Goal: Task Accomplishment & Management: Manage account settings

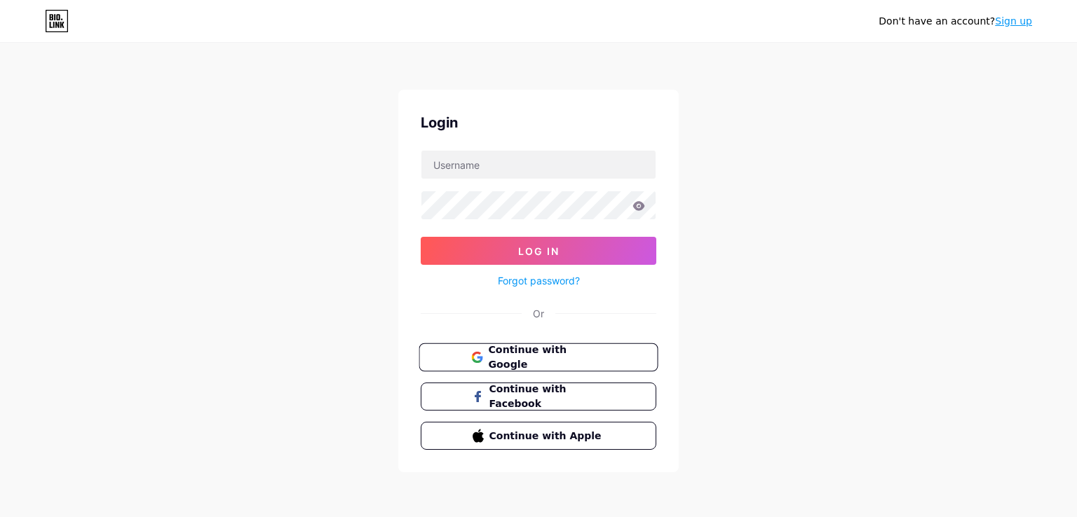
click at [539, 360] on span "Continue with Google" at bounding box center [546, 358] width 117 height 30
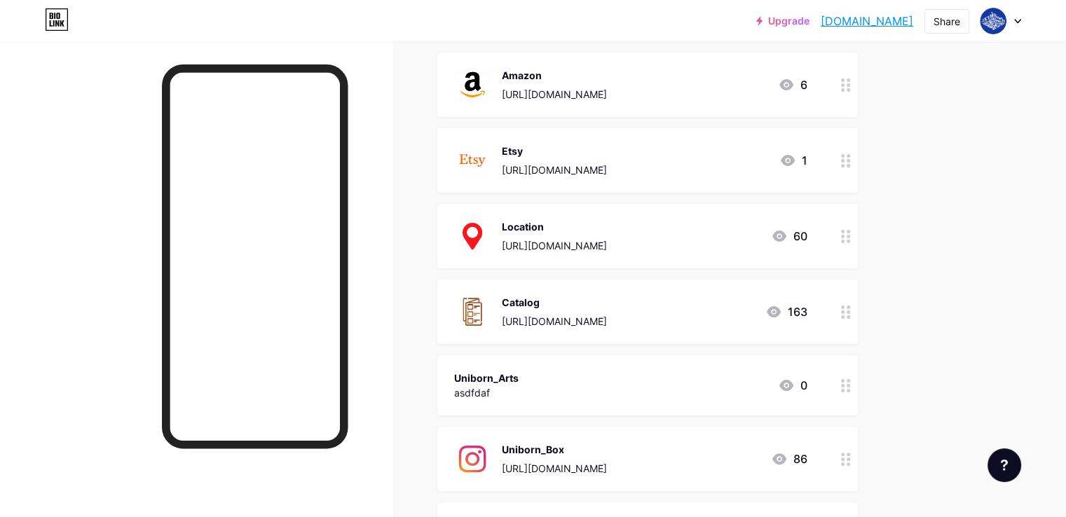
scroll to position [280, 0]
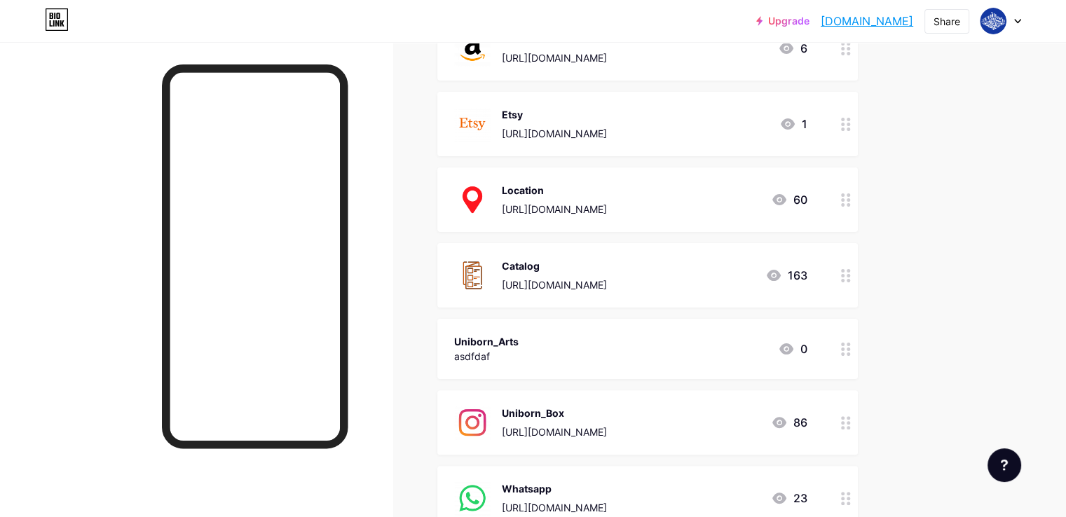
click at [607, 275] on div "Catalog https://drive.google.com/file/d/1ZLbrkEPdtyYtENCiU6zSqwvNq20yzYig/view?…" at bounding box center [554, 275] width 105 height 36
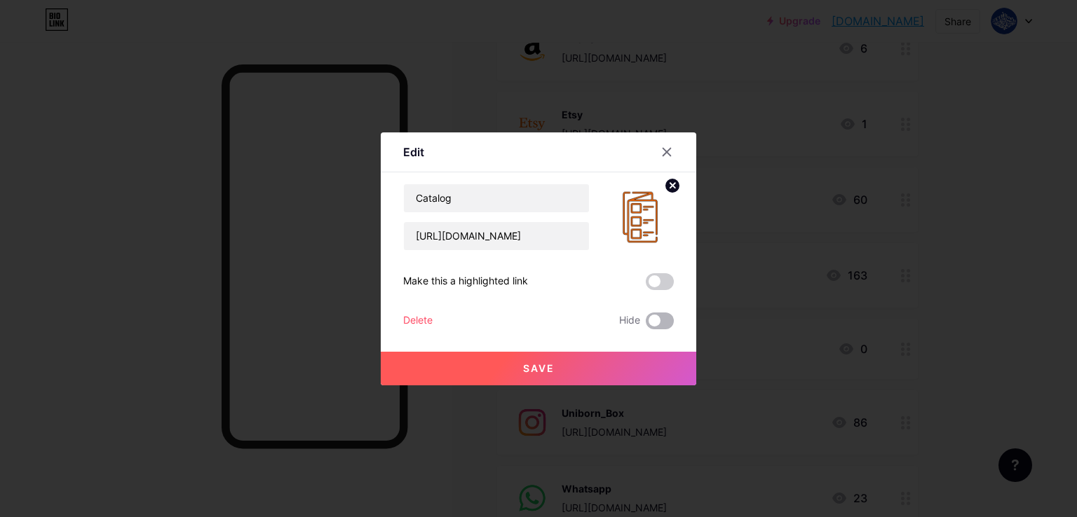
click at [655, 320] on span at bounding box center [660, 321] width 28 height 17
click at [646, 325] on input "checkbox" at bounding box center [646, 325] width 0 height 0
click at [552, 371] on span "Save" at bounding box center [539, 368] width 32 height 12
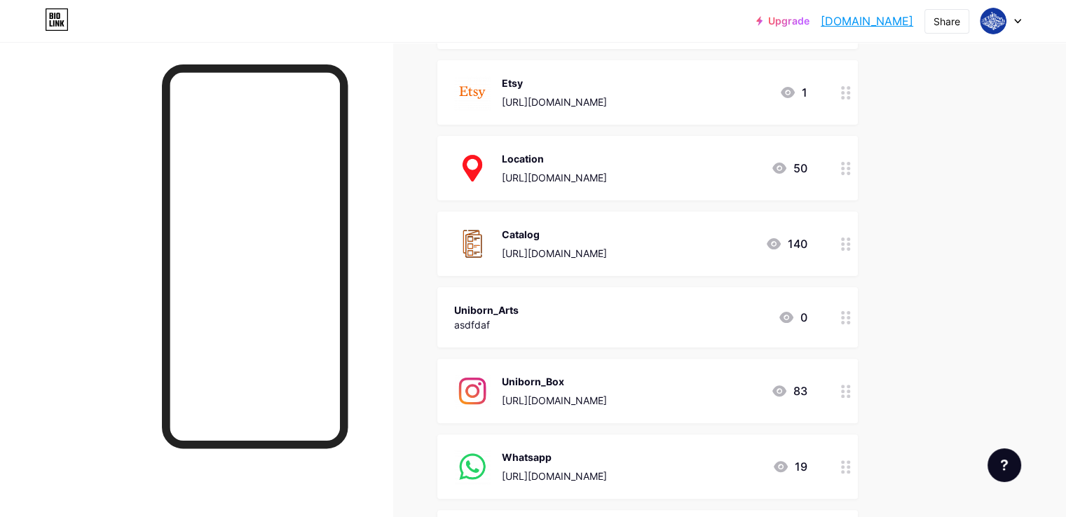
scroll to position [350, 0]
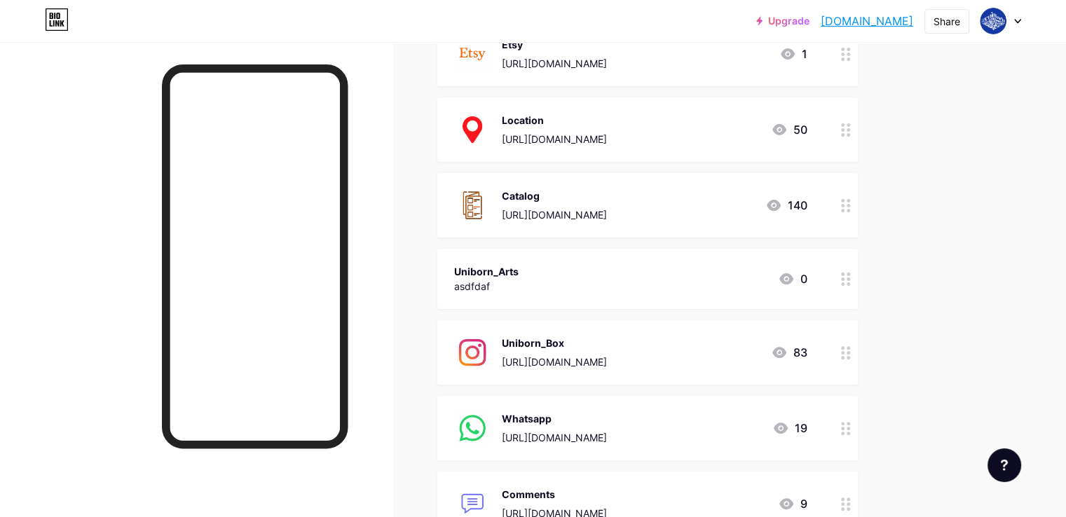
click at [697, 279] on div "Uniborn_Arts asdfdaf 0" at bounding box center [630, 279] width 353 height 32
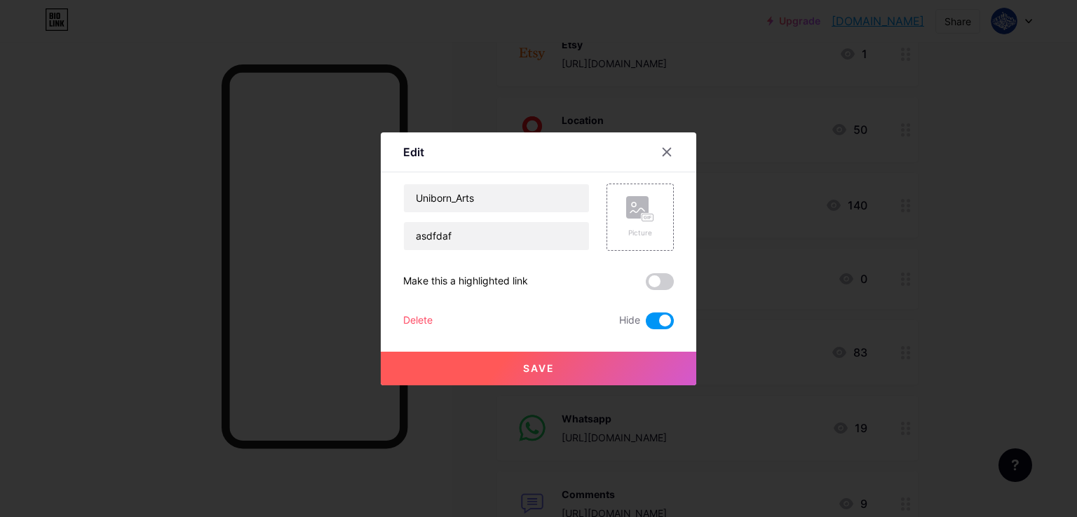
click at [418, 322] on div "Delete" at bounding box center [417, 321] width 29 height 17
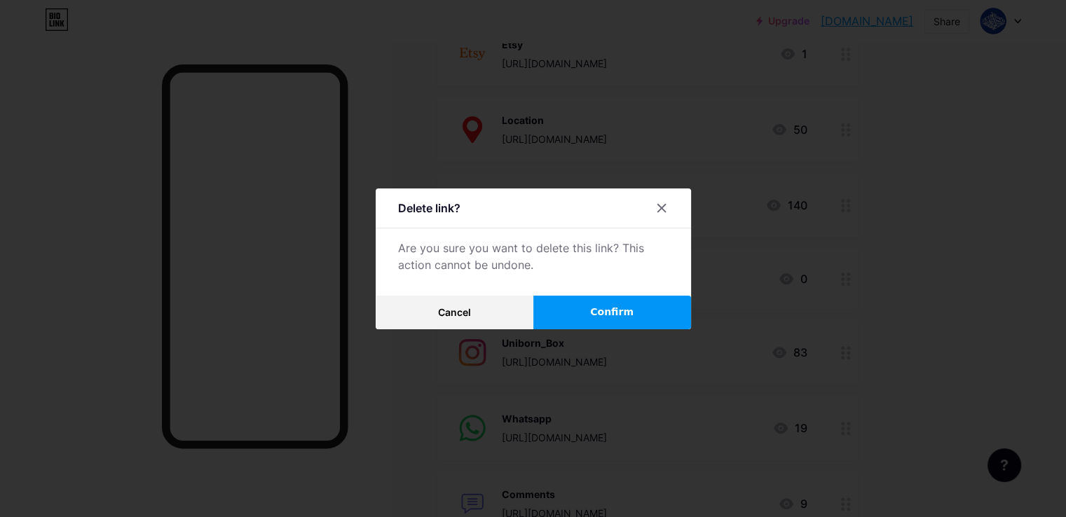
click at [631, 314] on span "Confirm" at bounding box center [611, 312] width 43 height 15
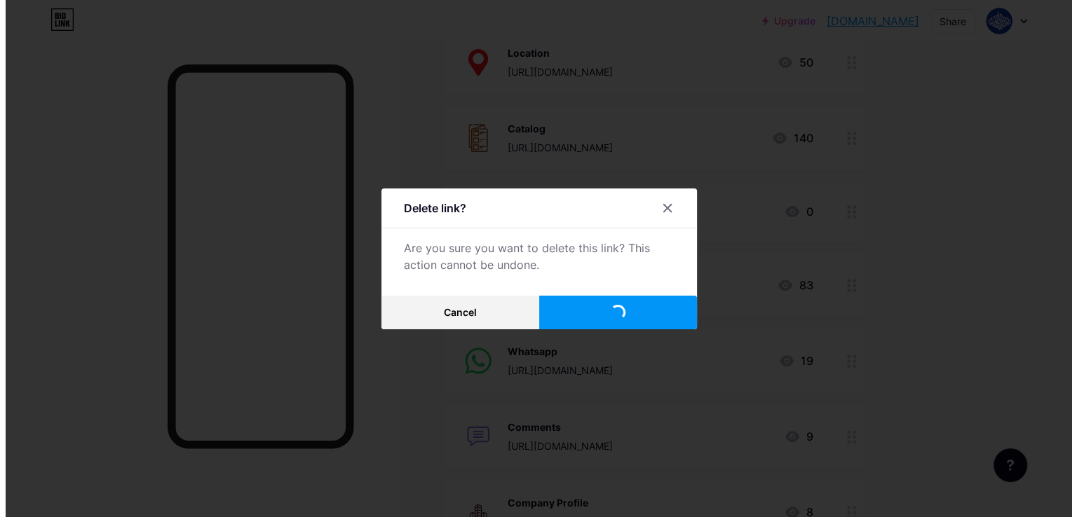
scroll to position [421, 0]
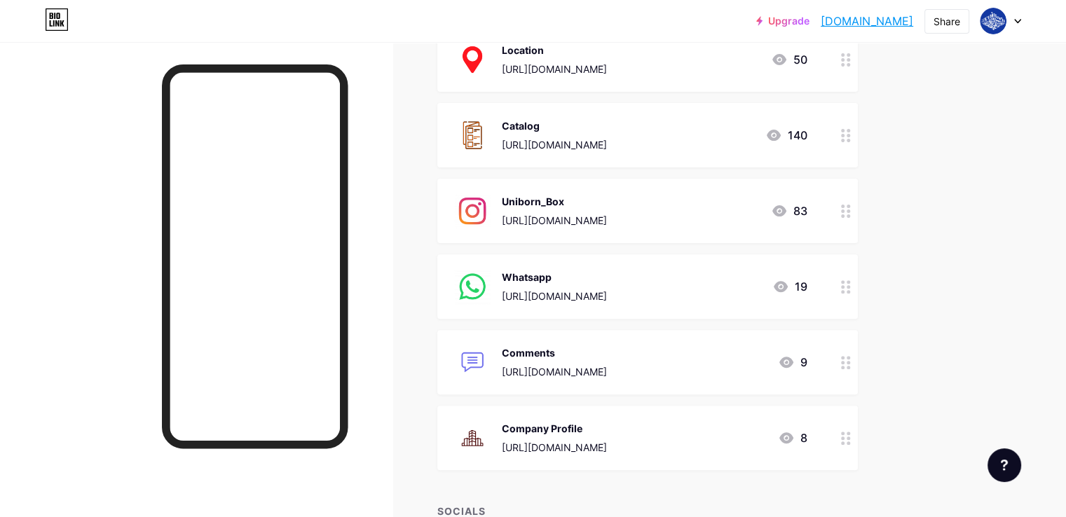
click at [603, 191] on div "Uniborn_Box https://www.instagram.com/uniborn_net/ 83" at bounding box center [647, 211] width 421 height 64
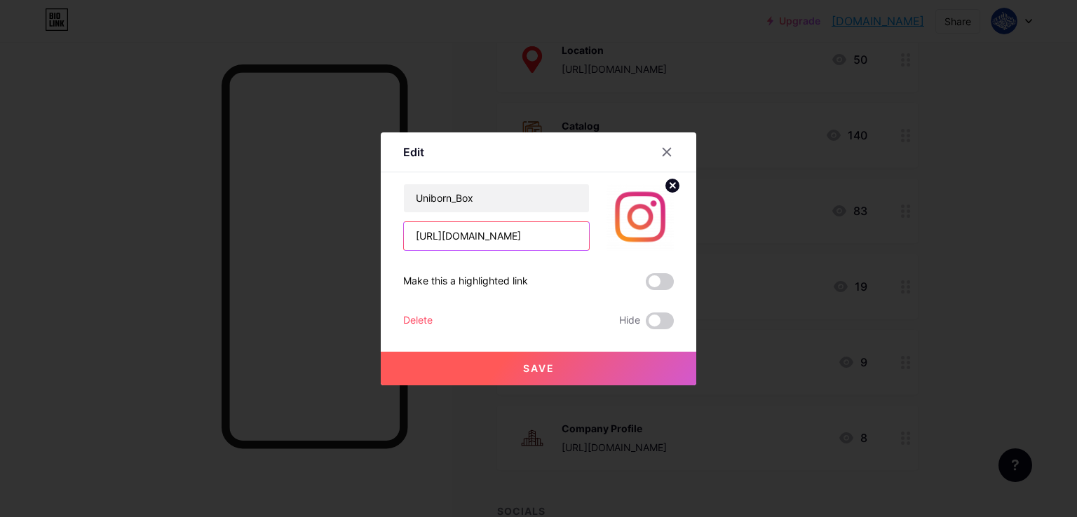
click at [531, 236] on input "https://www.instagram.com/uniborn_net/" at bounding box center [496, 236] width 185 height 28
drag, startPoint x: 538, startPoint y: 243, endPoint x: 653, endPoint y: 238, distance: 115.1
click at [653, 238] on div "Uniborn_Box https://www.instagram.com/uniborn_net/" at bounding box center [538, 217] width 271 height 67
click at [578, 234] on input "https://www.instagram.com/uniborn_net/" at bounding box center [496, 236] width 185 height 28
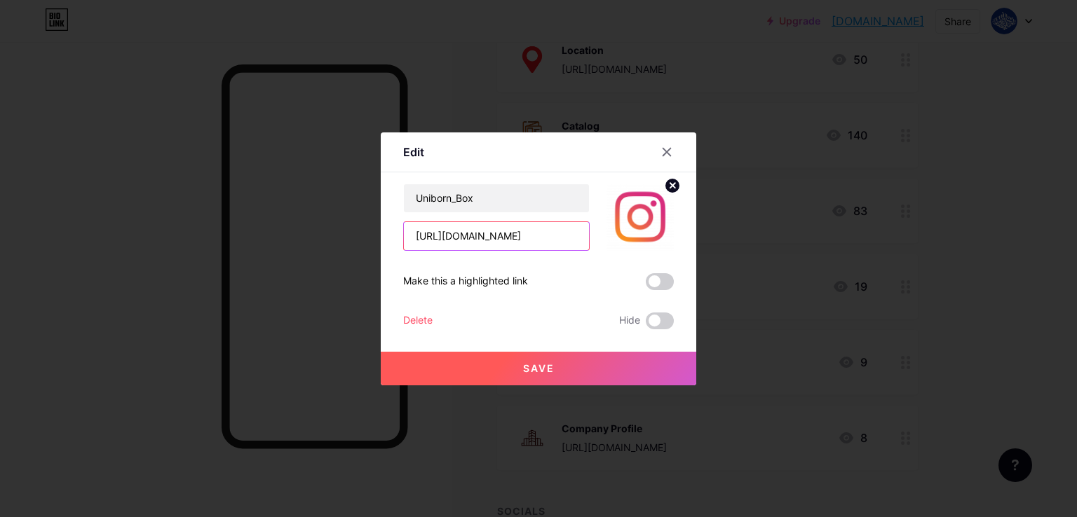
scroll to position [0, 29]
click at [559, 242] on input "https://www.instagram.com/uniborn_box/" at bounding box center [496, 236] width 185 height 28
type input "https://www.instagram.com/uniborn.box/"
click at [530, 371] on span "Save" at bounding box center [539, 368] width 32 height 12
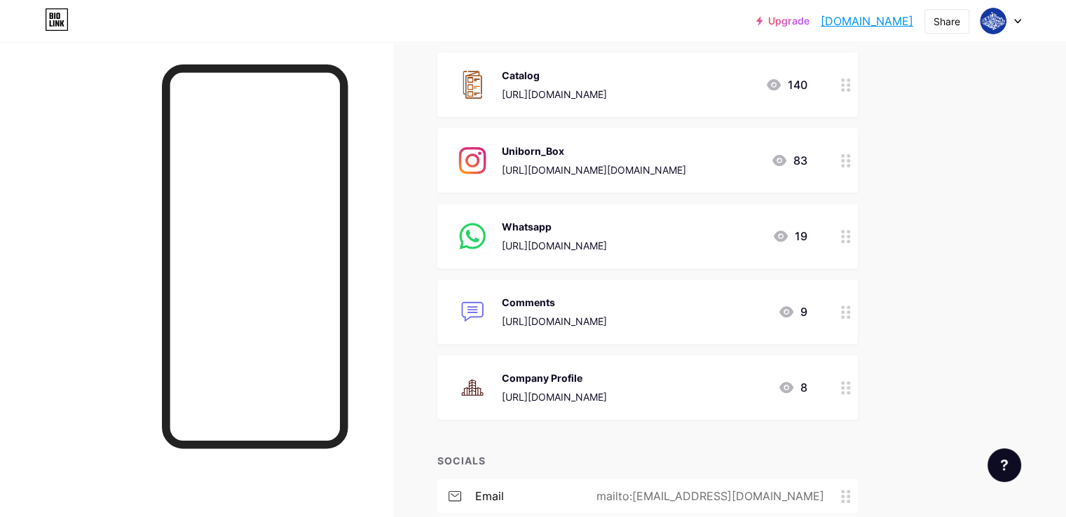
scroll to position [491, 0]
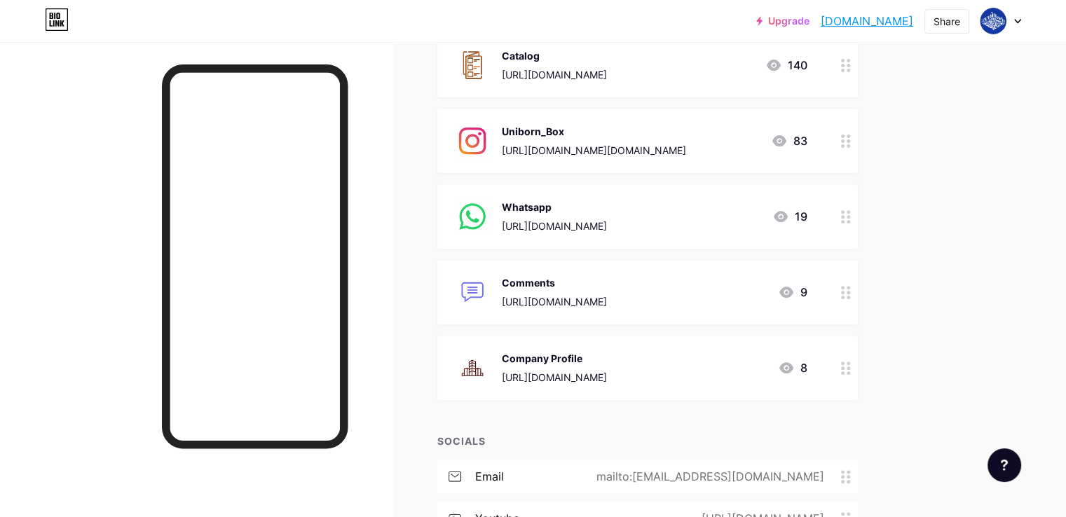
click at [596, 126] on div "Uniborn_Box" at bounding box center [594, 131] width 184 height 15
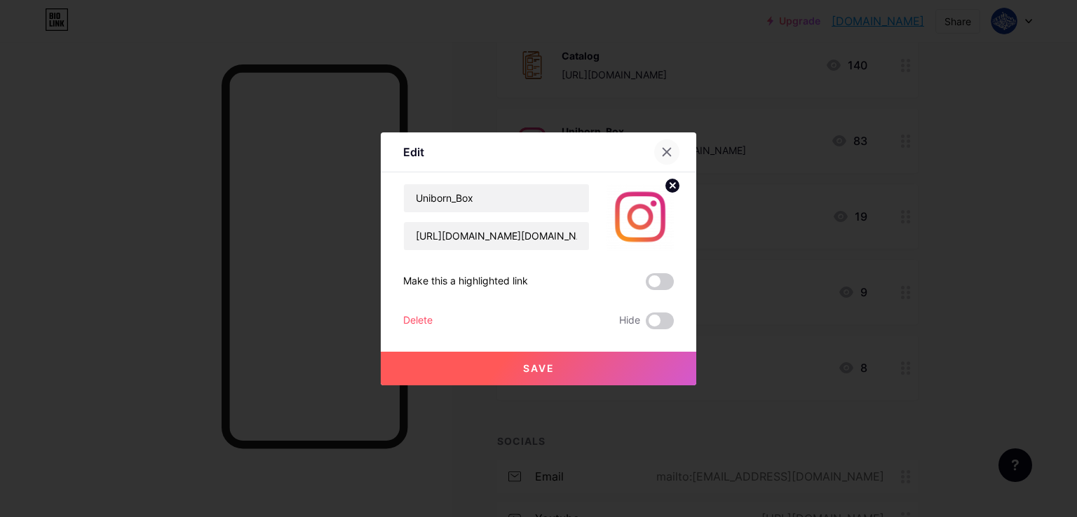
click at [665, 158] on div at bounding box center [666, 151] width 25 height 25
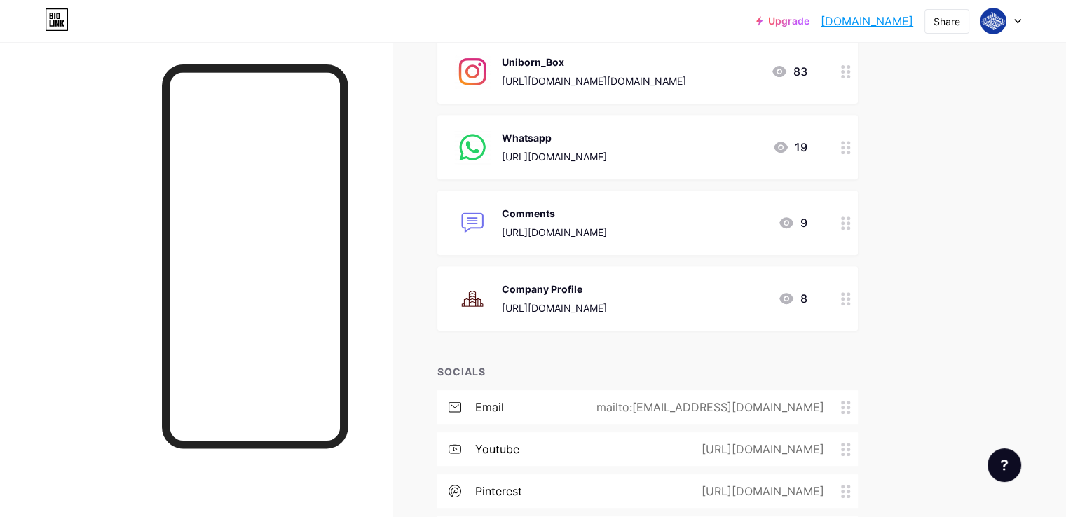
scroll to position [662, 0]
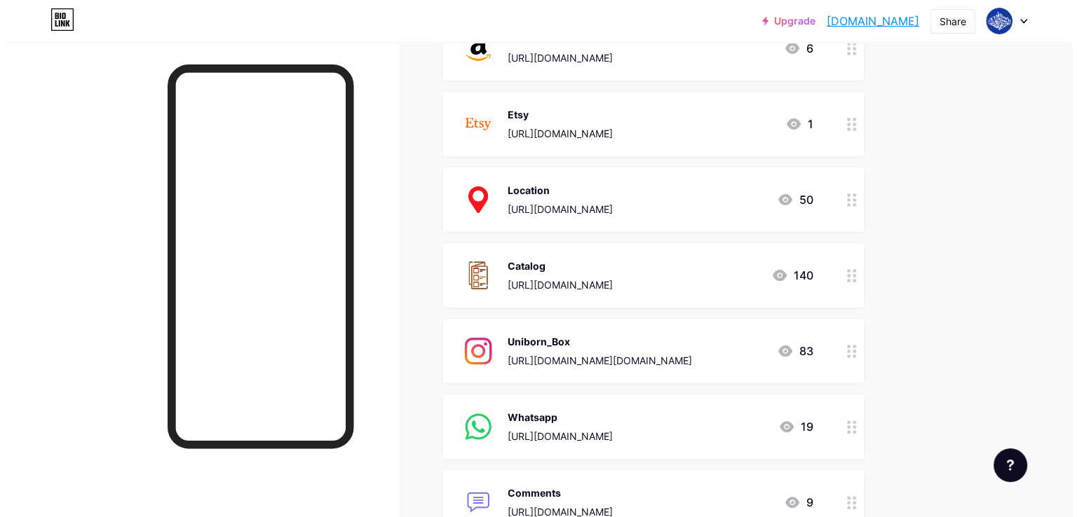
scroll to position [210, 0]
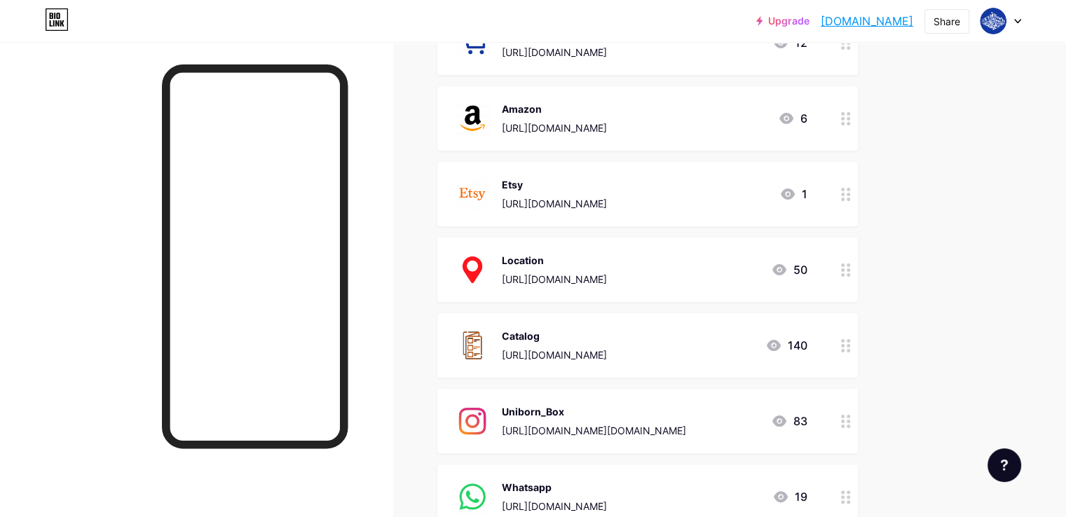
click at [592, 247] on div "Location https://maps.app.goo.gl/eDkMQZmp53jTVWev7 50" at bounding box center [647, 270] width 421 height 64
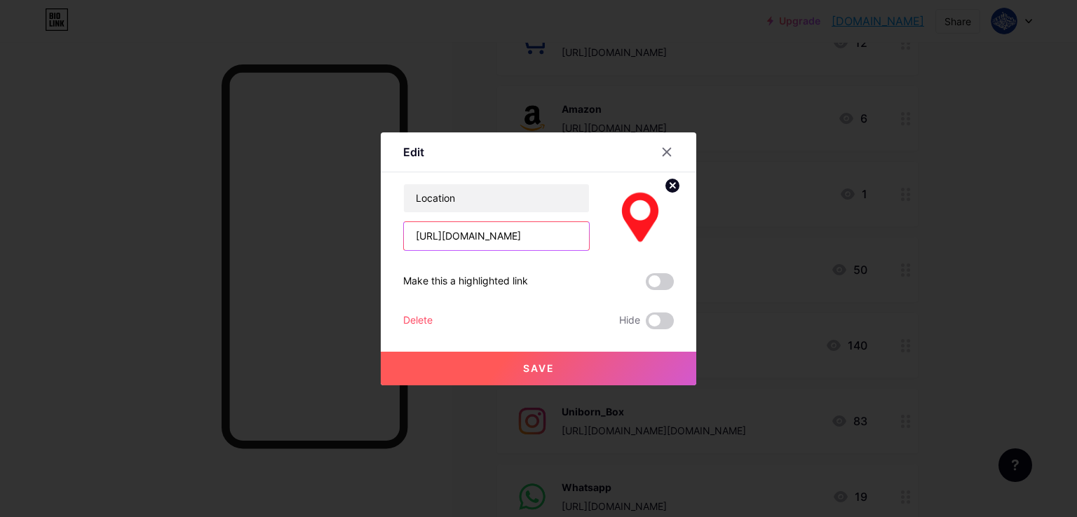
click at [531, 239] on input "https://maps.app.goo.gl/eDkMQZmp53jTVWev7" at bounding box center [496, 236] width 185 height 28
paste input "1waF2dxJc2jxVDXU"
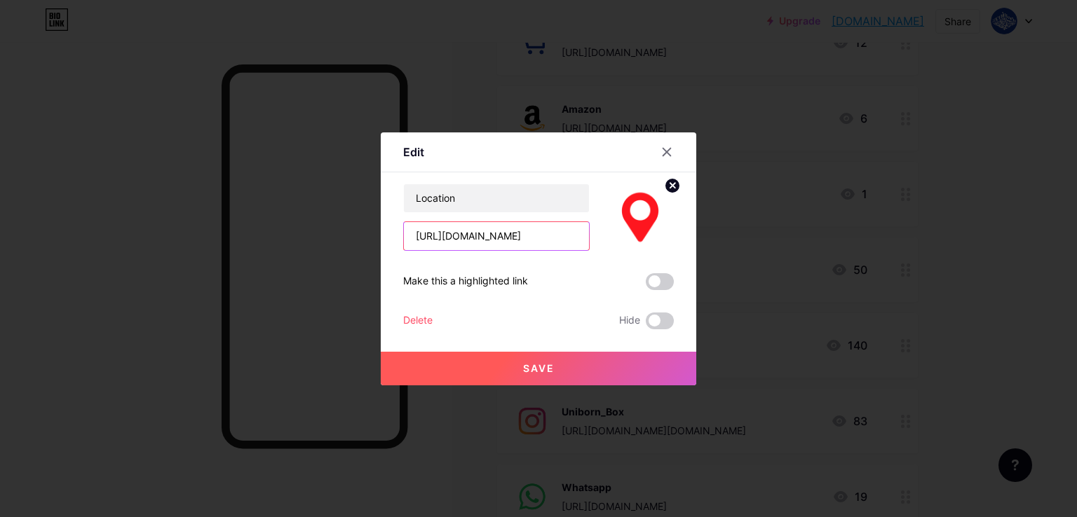
type input "https://maps.app.goo.gl/1waF2dxJc2jxVDXU7"
click at [557, 371] on button "Save" at bounding box center [538, 369] width 315 height 34
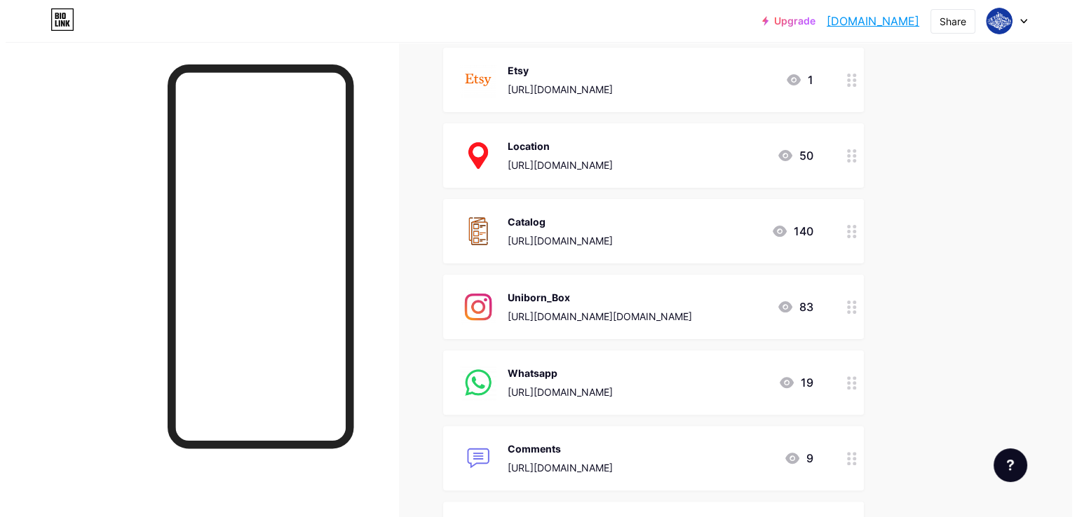
scroll to position [350, 0]
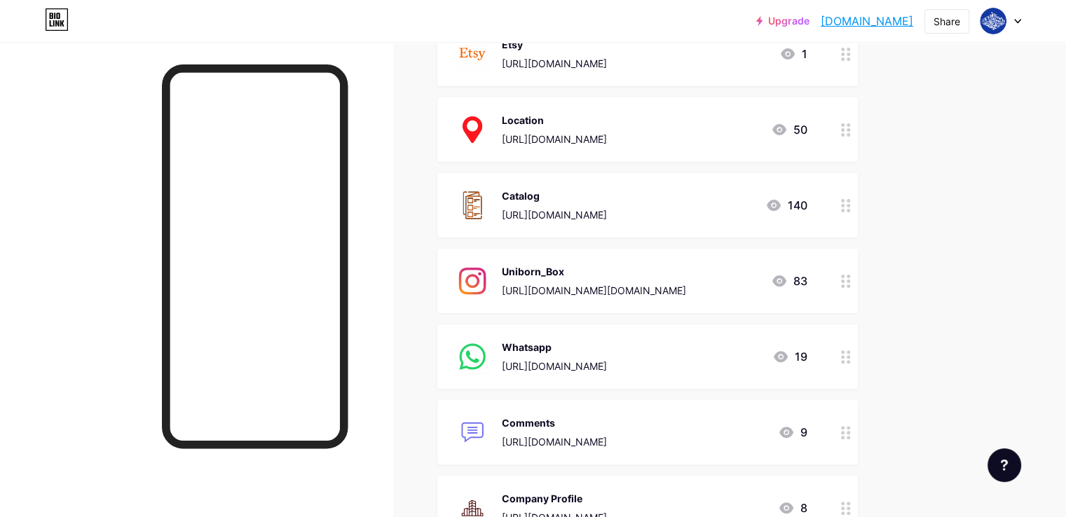
click at [607, 129] on div "Location https://maps.app.goo.gl/1waF2dxJc2jxVDXU7" at bounding box center [554, 129] width 105 height 36
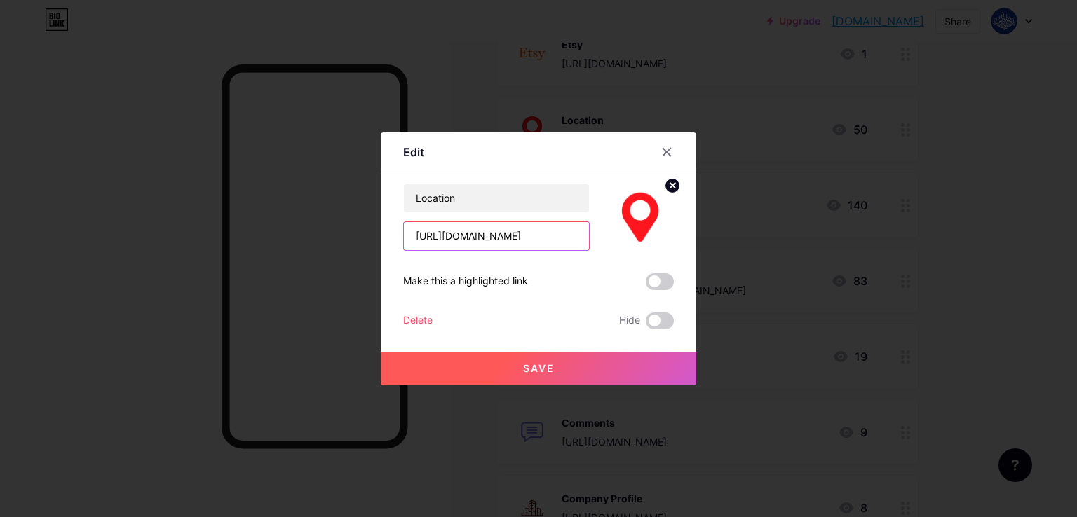
click at [571, 239] on input "https://maps.app.goo.gl/1waF2dxJc2jxVDXU7" at bounding box center [496, 236] width 185 height 28
paste input "M32V+G7 Seeb"
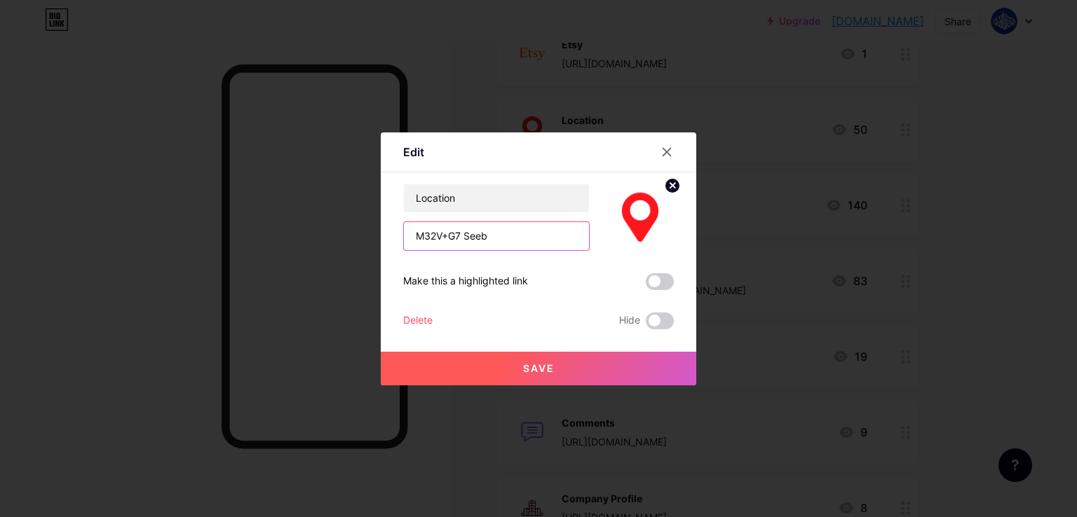
type input "M32V+G7 Seeb"
click at [561, 373] on button "Save" at bounding box center [538, 369] width 315 height 34
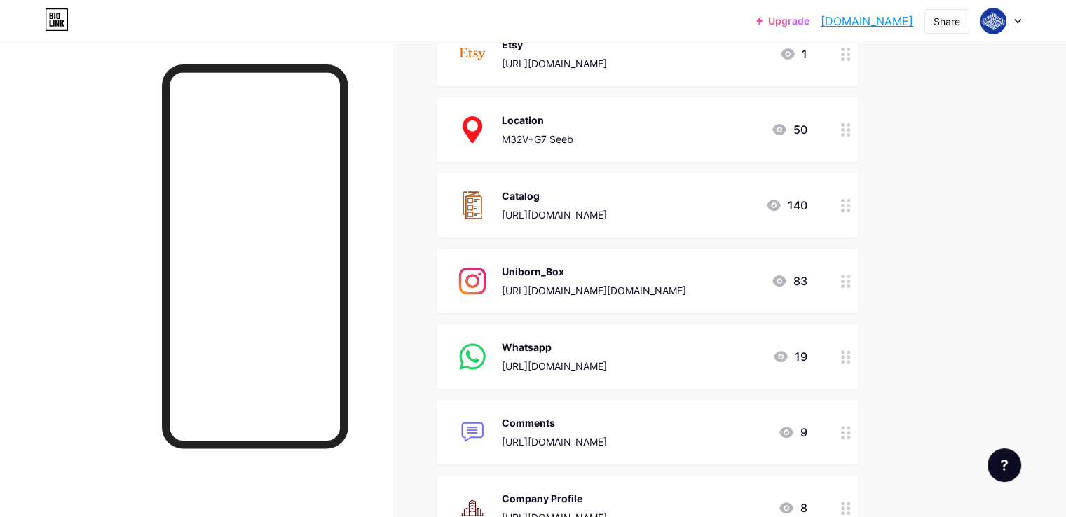
click at [645, 125] on div "Location M32V+G7 Seeb 50" at bounding box center [630, 129] width 353 height 36
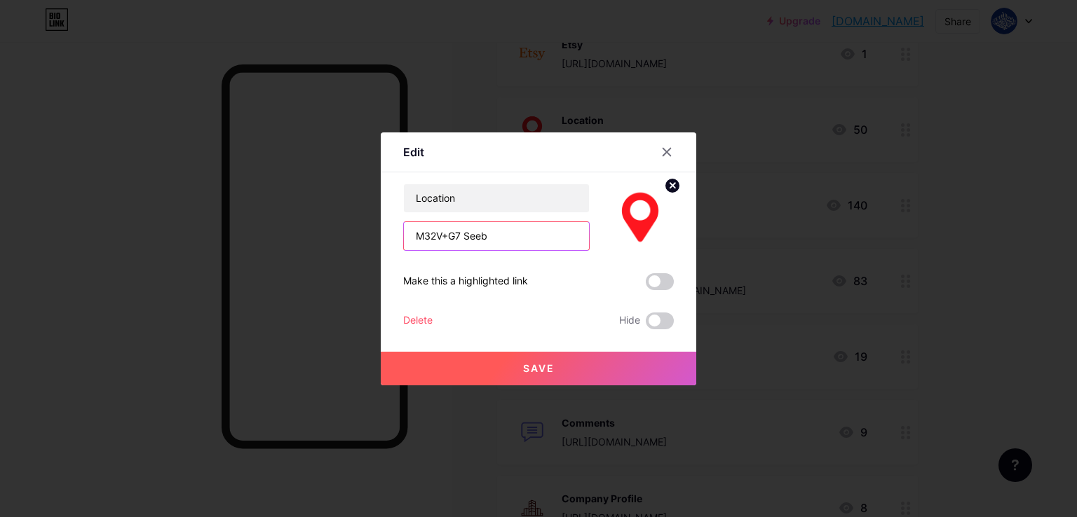
click at [499, 240] on input "M32V+G7 Seeb" at bounding box center [496, 236] width 185 height 28
paste input "https://maps.app.goo.gl/D4aJA4mkgbh8QAWbA"
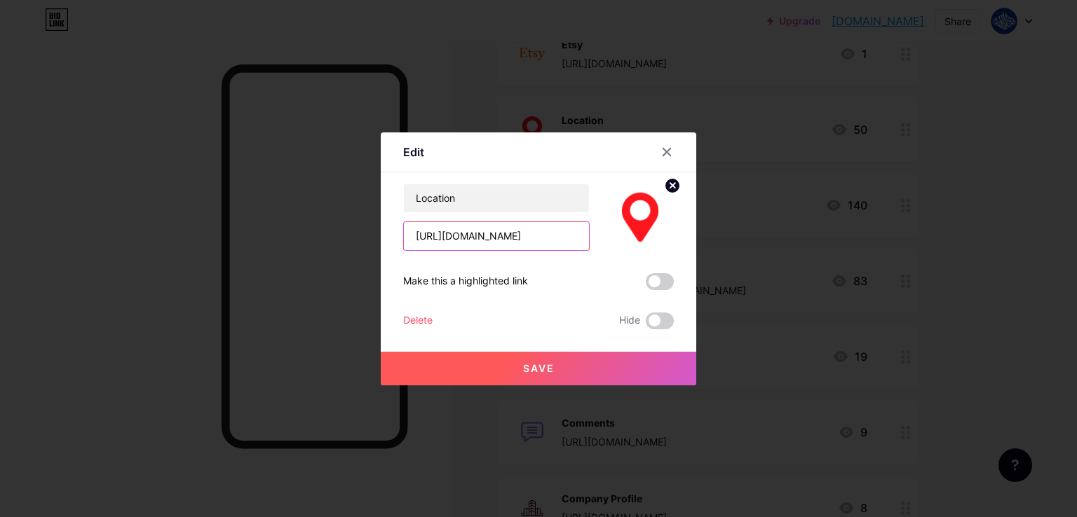
type input "https://maps.app.goo.gl/D4aJA4mkgbh8QAWbA"
click at [516, 367] on button "Save" at bounding box center [538, 369] width 315 height 34
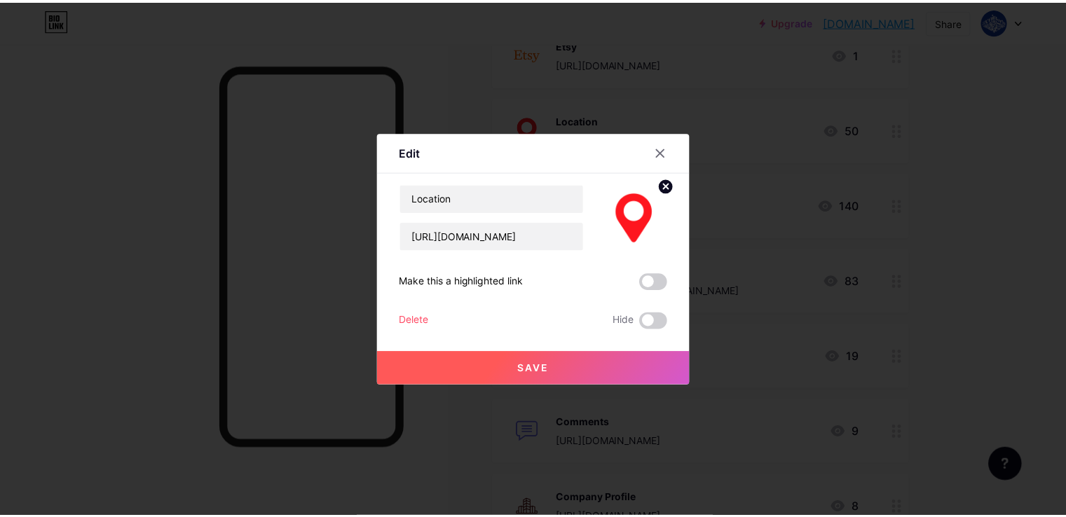
scroll to position [0, 0]
